Goal: Check status: Check status

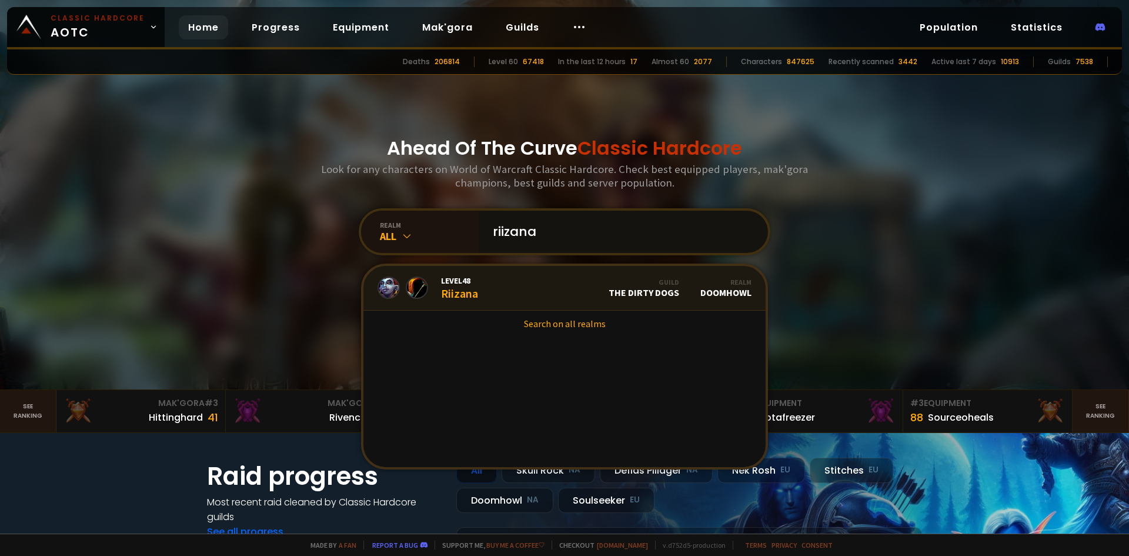
type input "riizana"
click at [484, 291] on link "Level 48 Riizana Guild The Dirty Dogs Realm Doomhowl" at bounding box center [565, 288] width 402 height 45
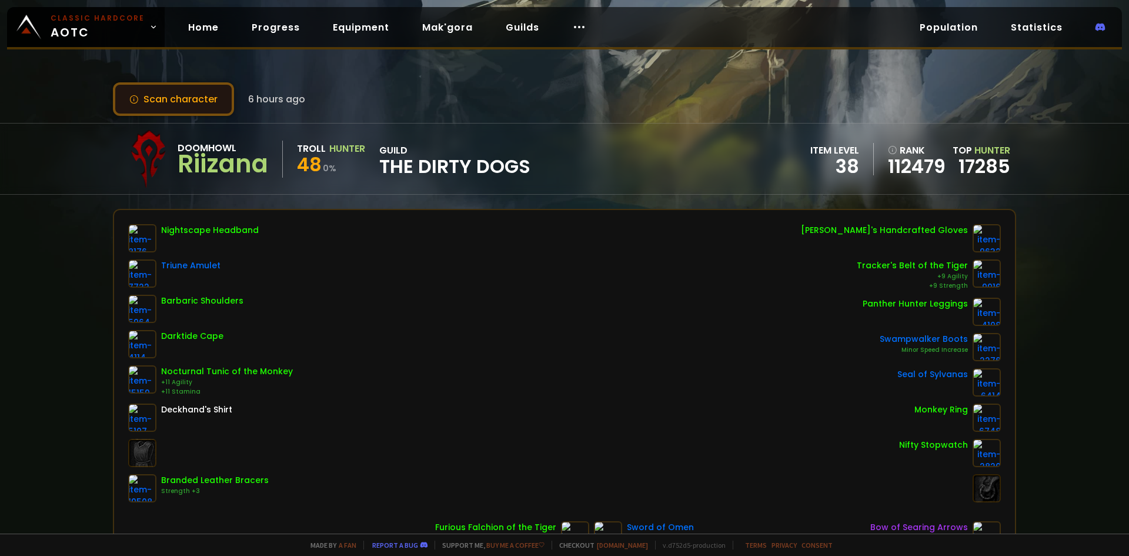
click at [206, 105] on button "Scan character" at bounding box center [173, 99] width 121 height 34
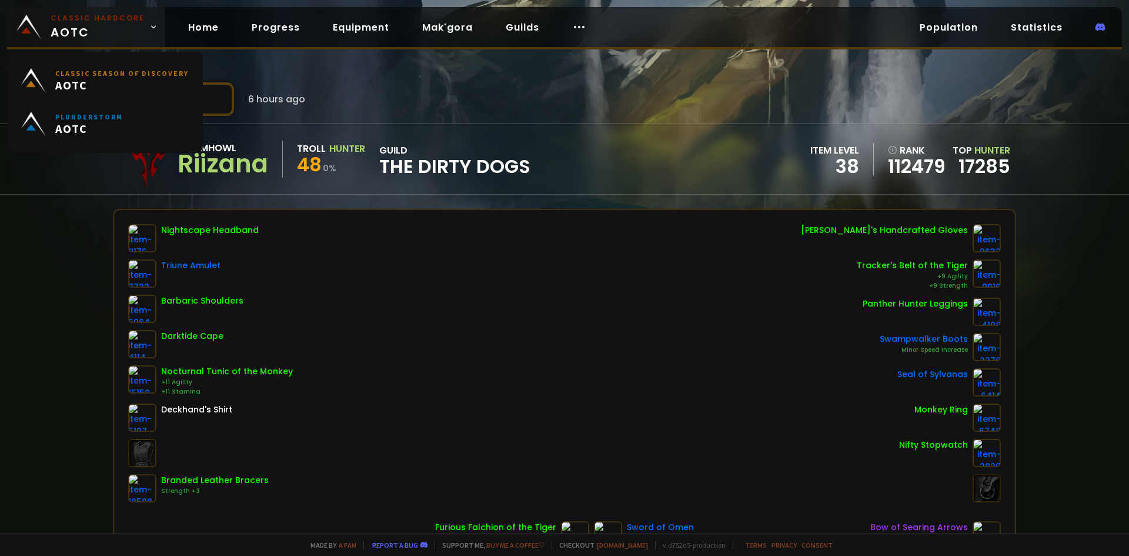
click at [93, 18] on small "Classic Hardcore" at bounding box center [98, 18] width 94 height 11
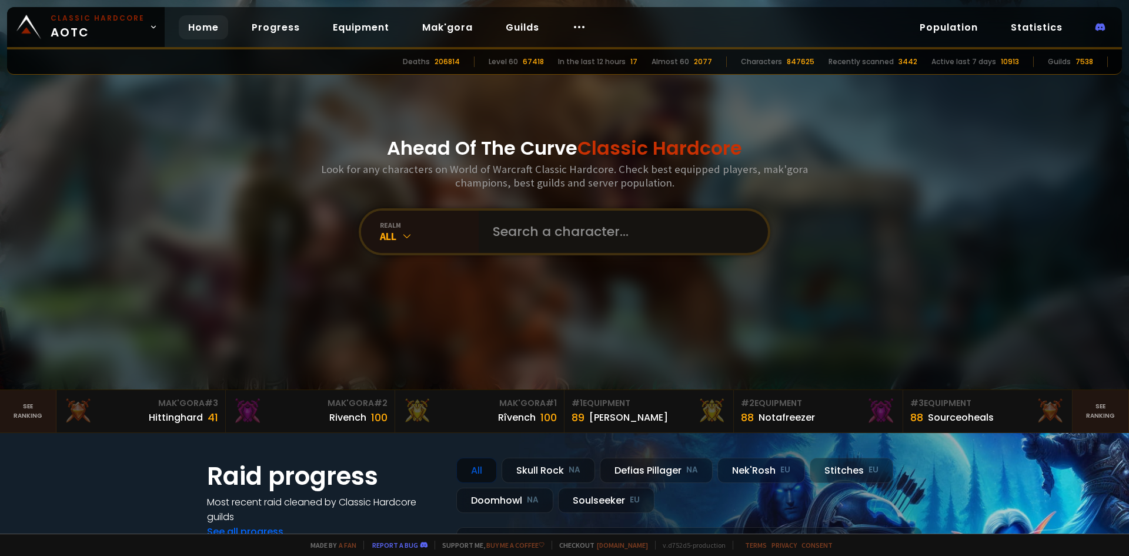
click at [606, 248] on input "text" at bounding box center [620, 232] width 268 height 42
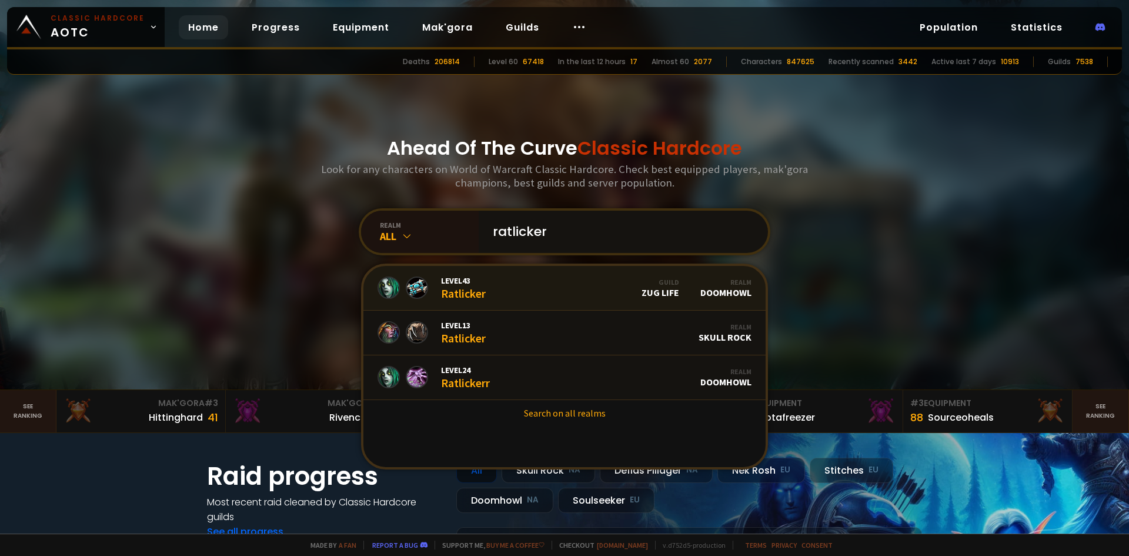
type input "ratlicker"
click at [562, 296] on link "Level 43 Ratlicker Guild Zug Life Realm Doomhowl" at bounding box center [565, 288] width 402 height 45
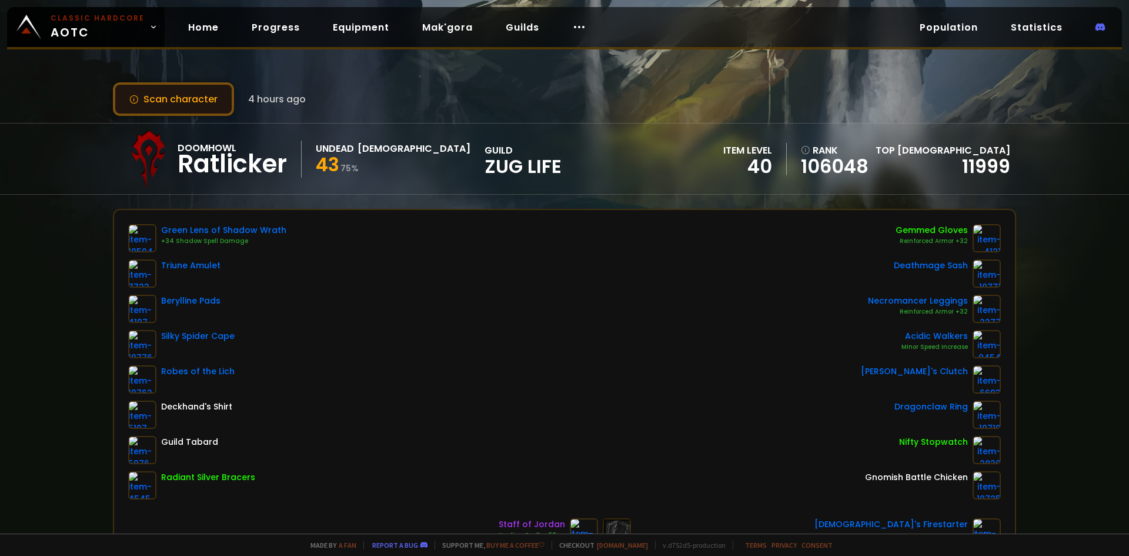
click at [186, 94] on button "Scan character" at bounding box center [173, 99] width 121 height 34
